Goal: Task Accomplishment & Management: Use online tool/utility

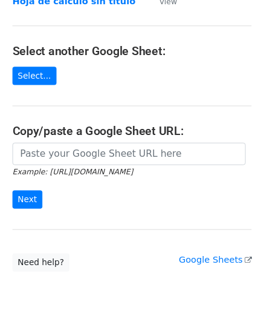
scroll to position [197, 0]
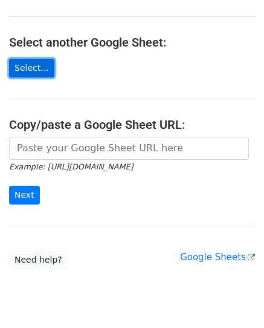
click at [42, 64] on link "Select..." at bounding box center [31, 68] width 45 height 19
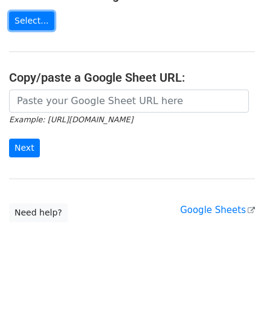
scroll to position [235, 0]
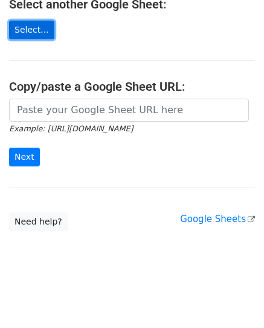
click at [39, 28] on link "Select..." at bounding box center [31, 30] width 45 height 19
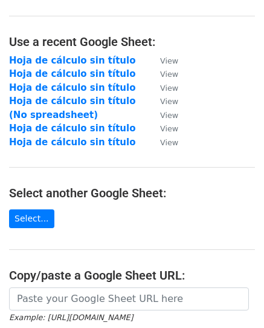
scroll to position [1, 0]
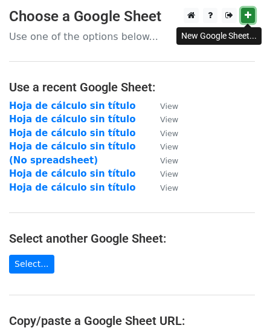
click at [249, 19] on icon at bounding box center [248, 15] width 7 height 8
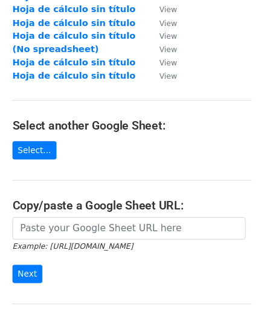
scroll to position [125, 0]
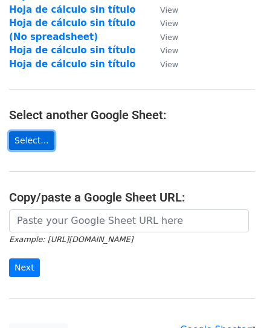
click at [42, 147] on link "Select..." at bounding box center [31, 140] width 45 height 19
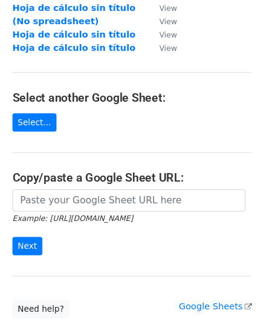
scroll to position [165, 0]
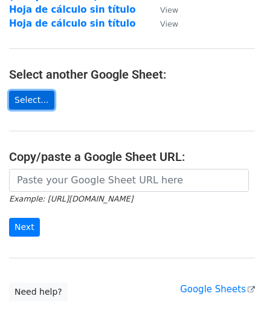
click at [36, 99] on link "Select..." at bounding box center [31, 100] width 45 height 19
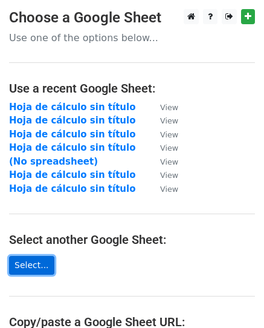
click at [33, 270] on link "Select..." at bounding box center [31, 265] width 45 height 19
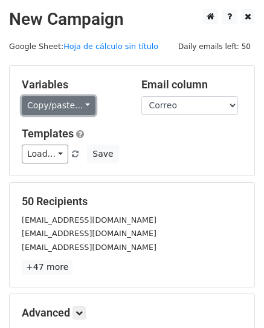
click at [80, 103] on link "Copy/paste..." at bounding box center [59, 105] width 74 height 19
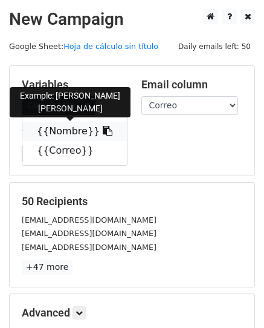
click at [66, 134] on link "{{Nombre}}" at bounding box center [74, 131] width 105 height 19
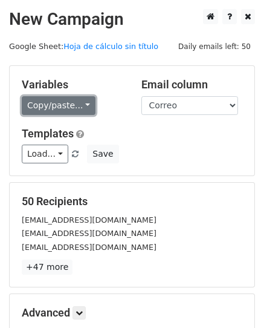
click at [73, 99] on link "Copy/paste..." at bounding box center [59, 105] width 74 height 19
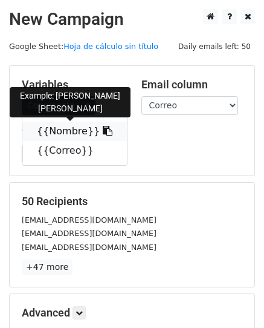
click at [56, 132] on link "{{Nombre}}" at bounding box center [74, 131] width 105 height 19
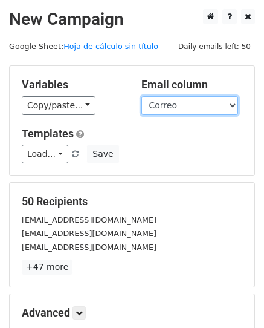
click at [215, 112] on select "Nombre Correo" at bounding box center [189, 105] width 97 height 19
click at [141, 96] on select "Nombre Correo" at bounding box center [189, 105] width 97 height 19
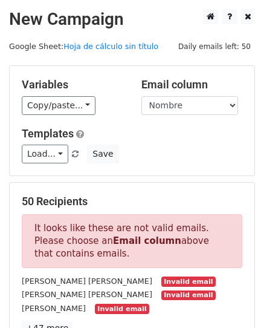
click at [181, 83] on h5 "Email column" at bounding box center [192, 84] width 102 height 13
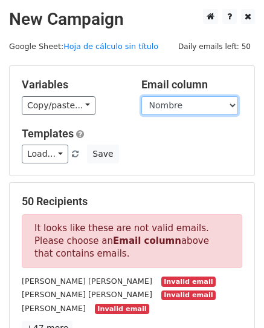
click at [186, 103] on select "Nombre Correo" at bounding box center [189, 105] width 97 height 19
select select "Correo"
click at [141, 96] on select "Nombre Correo" at bounding box center [189, 105] width 97 height 19
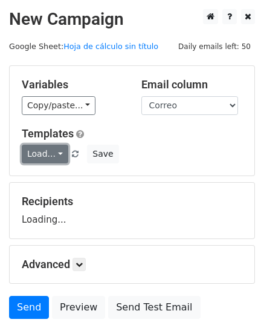
click at [46, 156] on link "Load..." at bounding box center [45, 153] width 47 height 19
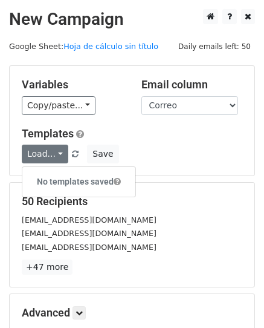
click at [157, 119] on div "Variables Copy/paste... {{Nombre}} {{Correo}} Email column Nombre Correo Templa…" at bounding box center [132, 120] width 245 height 109
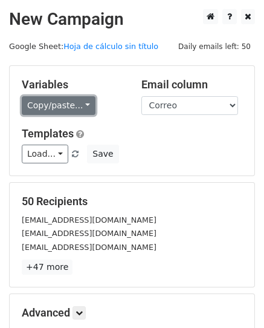
click at [75, 100] on link "Copy/paste..." at bounding box center [59, 105] width 74 height 19
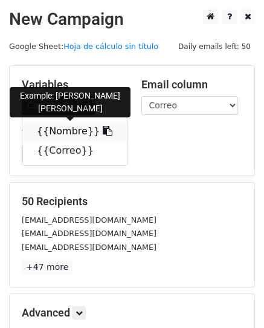
click at [71, 123] on link "{{Nombre}}" at bounding box center [74, 131] width 105 height 19
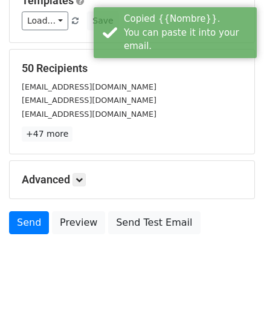
scroll to position [135, 0]
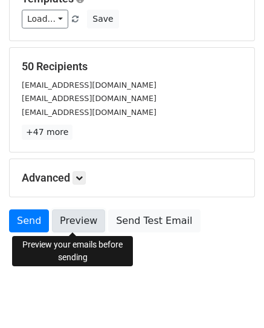
click at [88, 218] on link "Preview" at bounding box center [78, 220] width 53 height 23
click at [85, 225] on link "Preview" at bounding box center [78, 220] width 53 height 23
click at [89, 223] on link "Preview" at bounding box center [78, 220] width 53 height 23
click at [71, 224] on link "Preview" at bounding box center [78, 220] width 53 height 23
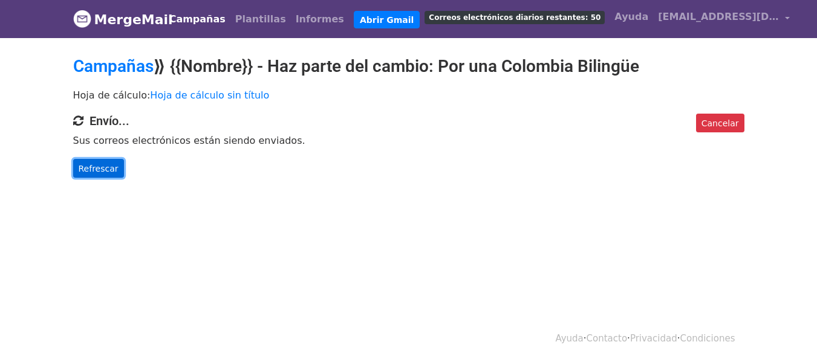
click at [115, 167] on link "Refrescar" at bounding box center [98, 168] width 51 height 19
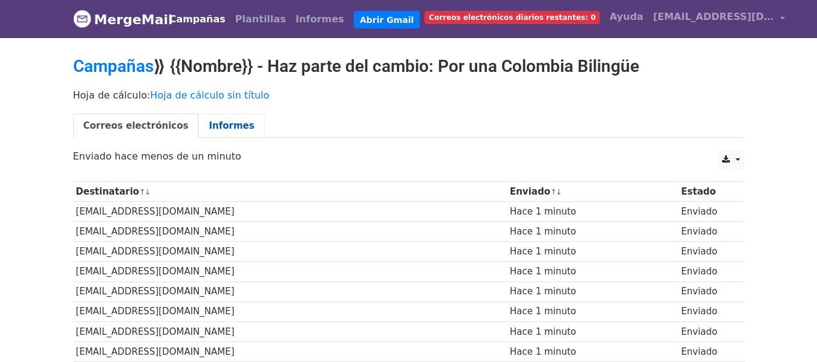
click at [224, 125] on font "Informes" at bounding box center [231, 125] width 45 height 11
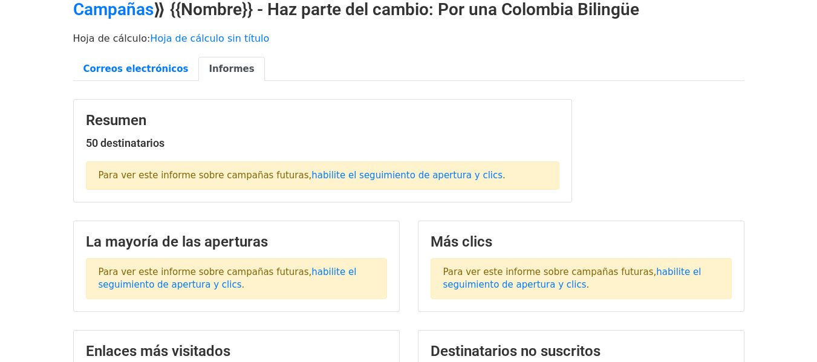
scroll to position [33, 0]
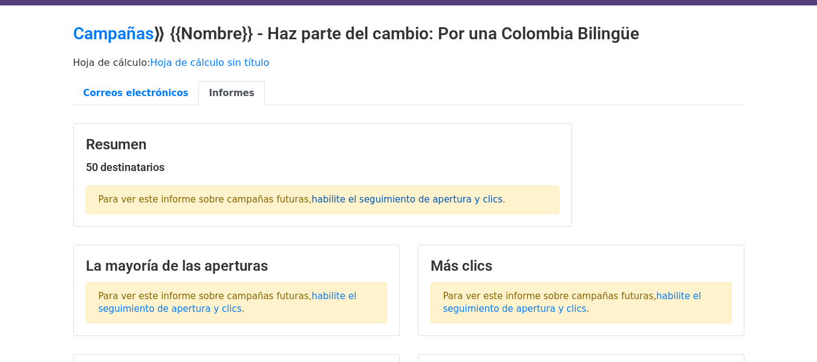
click at [311, 203] on font "habilite el seguimiento de apertura y clics" at bounding box center [406, 199] width 191 height 11
click at [108, 97] on font "Correos electrónicos" at bounding box center [135, 93] width 105 height 11
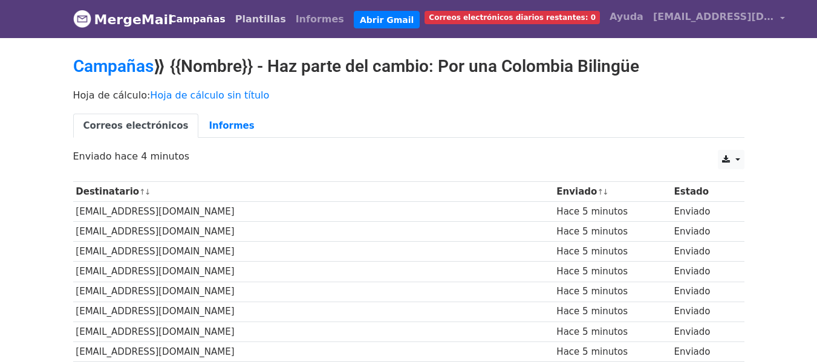
click at [255, 26] on link "Plantillas" at bounding box center [260, 19] width 60 height 24
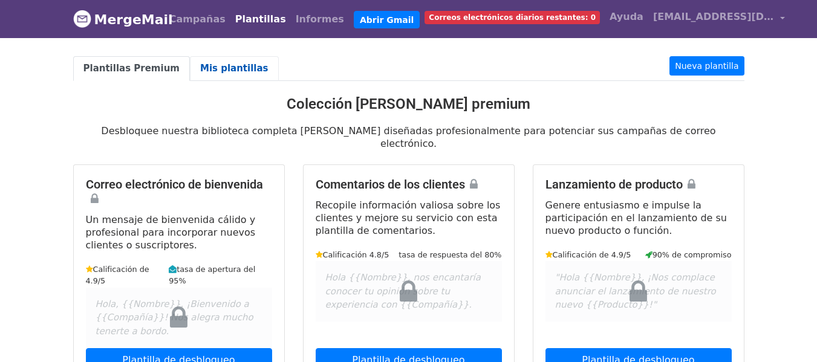
click at [228, 70] on font "Mis plantillas" at bounding box center [234, 68] width 68 height 11
